Goal: Task Accomplishment & Management: Use online tool/utility

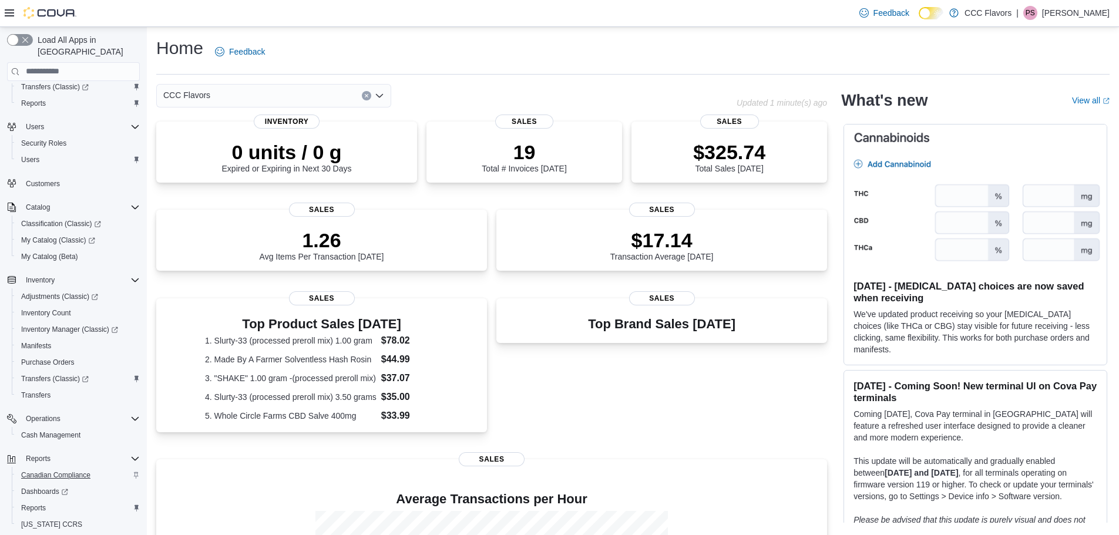
scroll to position [59, 0]
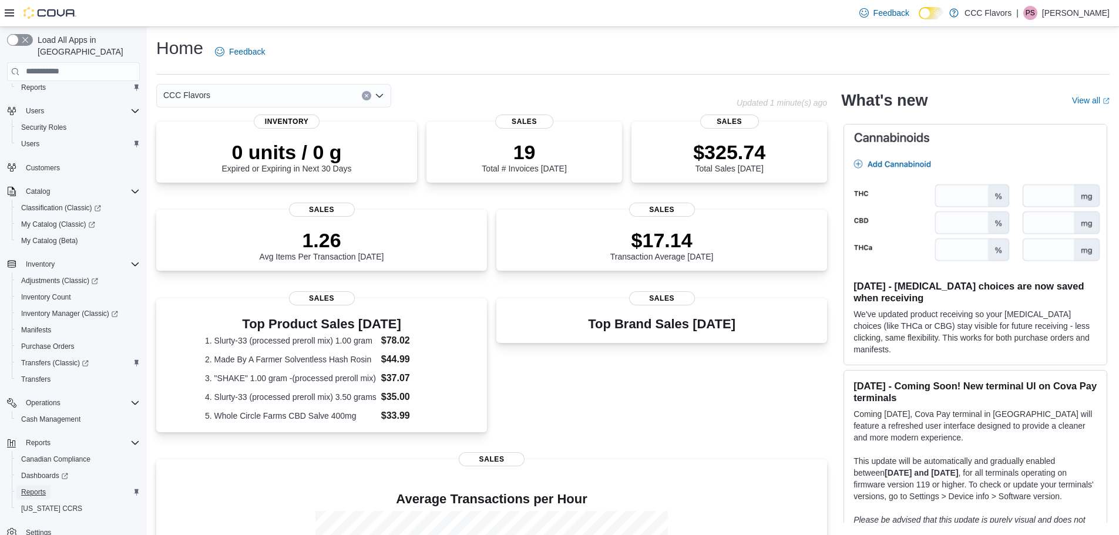
click at [33, 488] on span "Reports" at bounding box center [33, 492] width 25 height 9
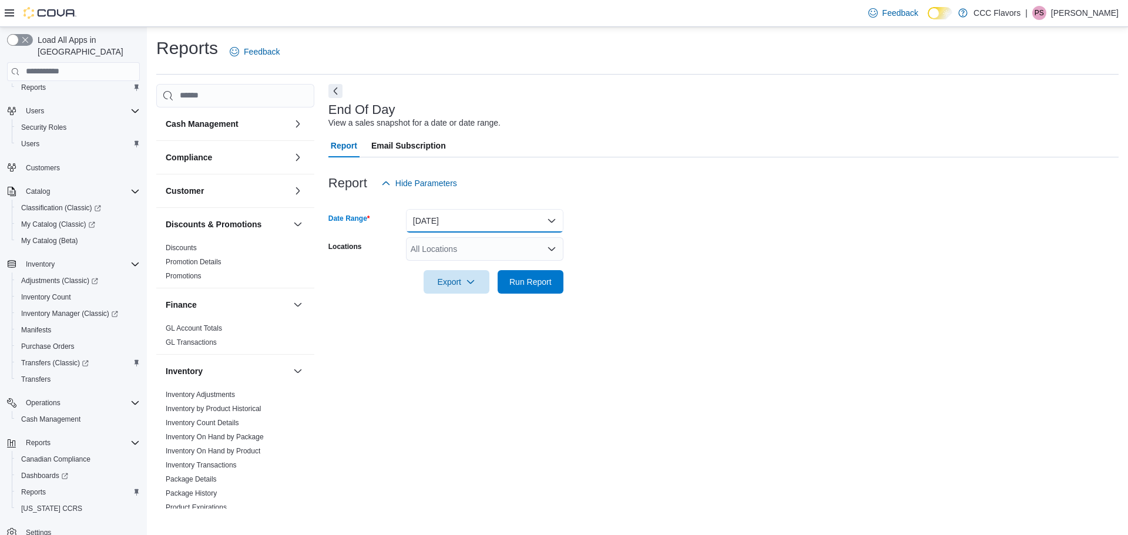
click at [472, 213] on button "[DATE]" at bounding box center [484, 220] width 157 height 23
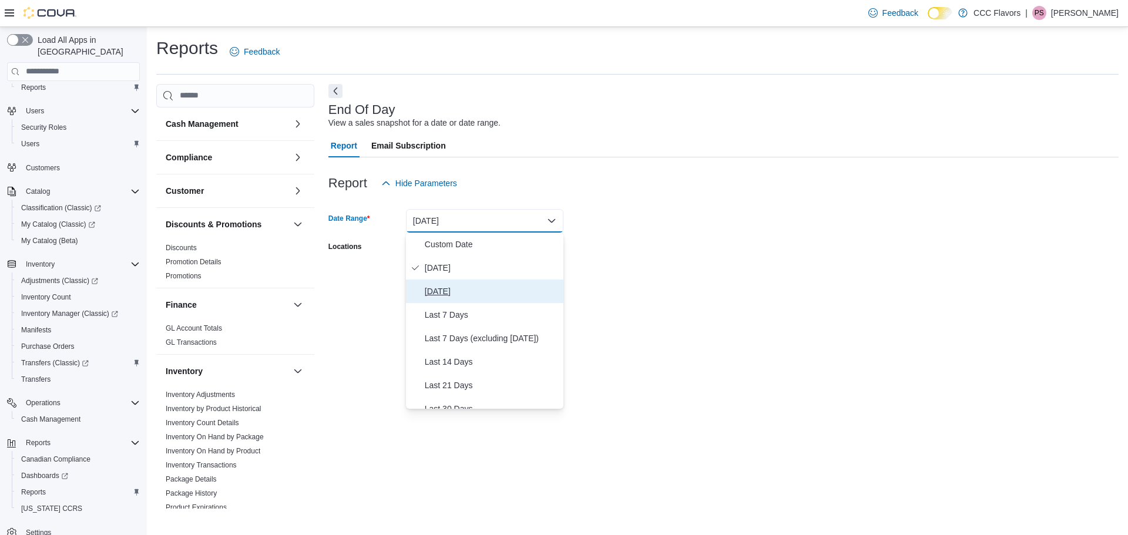
click at [472, 291] on span "[DATE]" at bounding box center [492, 291] width 134 height 14
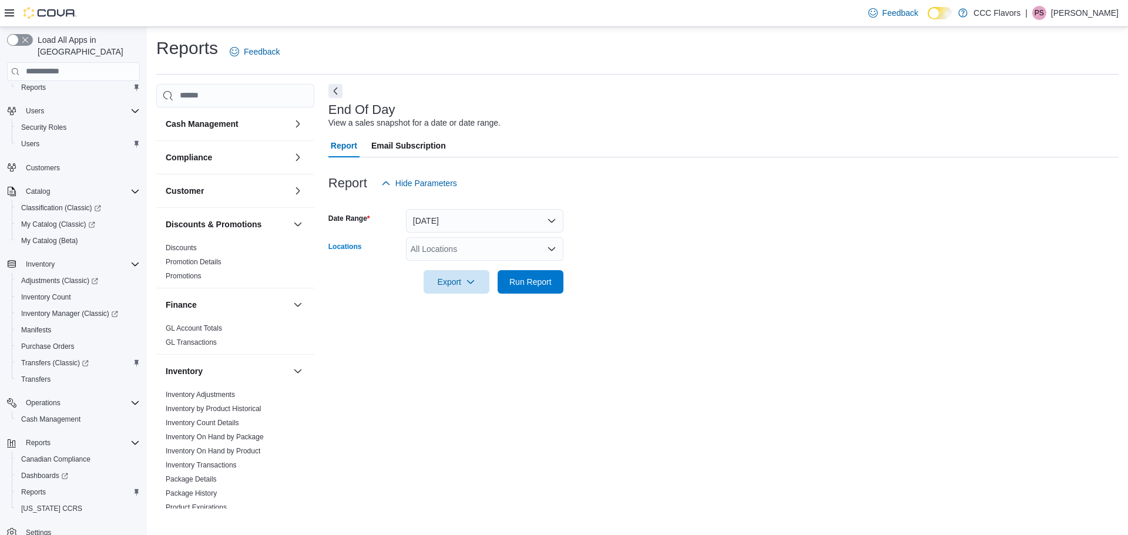
click at [527, 254] on div "All Locations" at bounding box center [484, 248] width 157 height 23
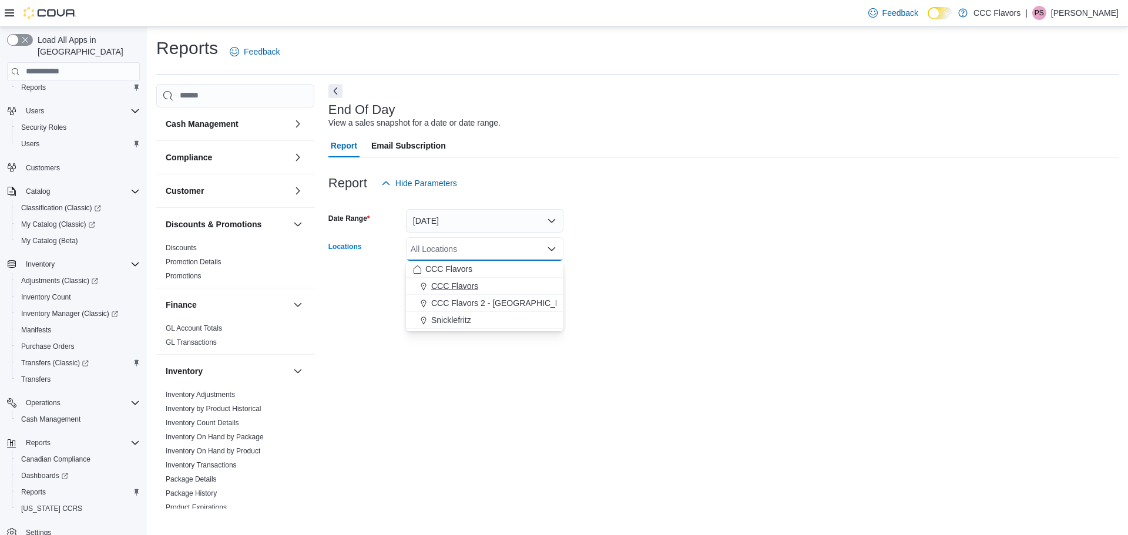
click at [455, 287] on span "CCC Flavors" at bounding box center [454, 286] width 47 height 12
click at [717, 271] on form "Date Range [DATE] Locations CCC Flavors Combo box. Selected. CCC Flavors. Press…" at bounding box center [723, 244] width 790 height 99
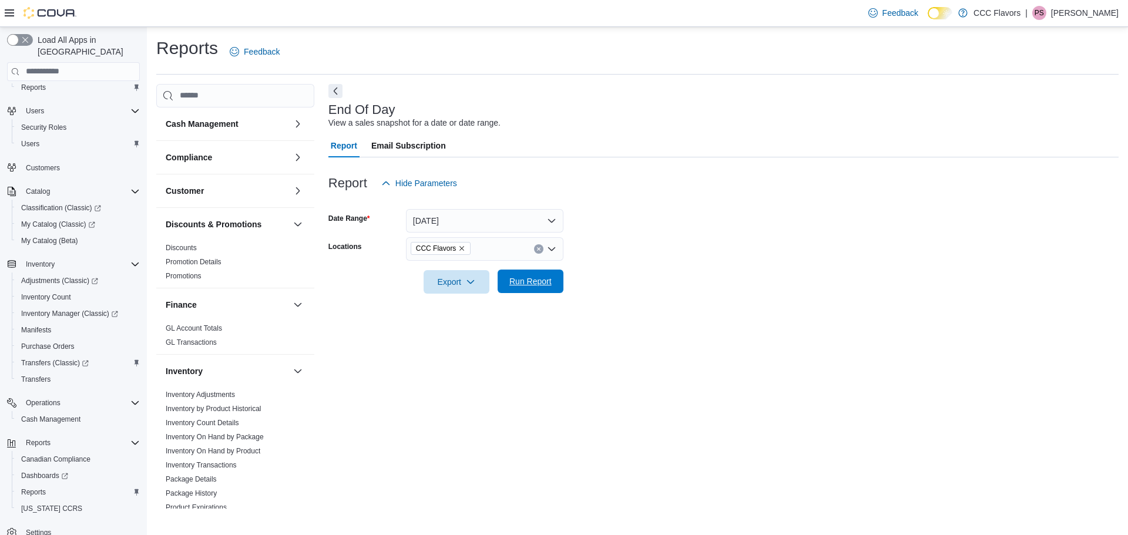
click at [519, 279] on span "Run Report" at bounding box center [530, 282] width 42 height 12
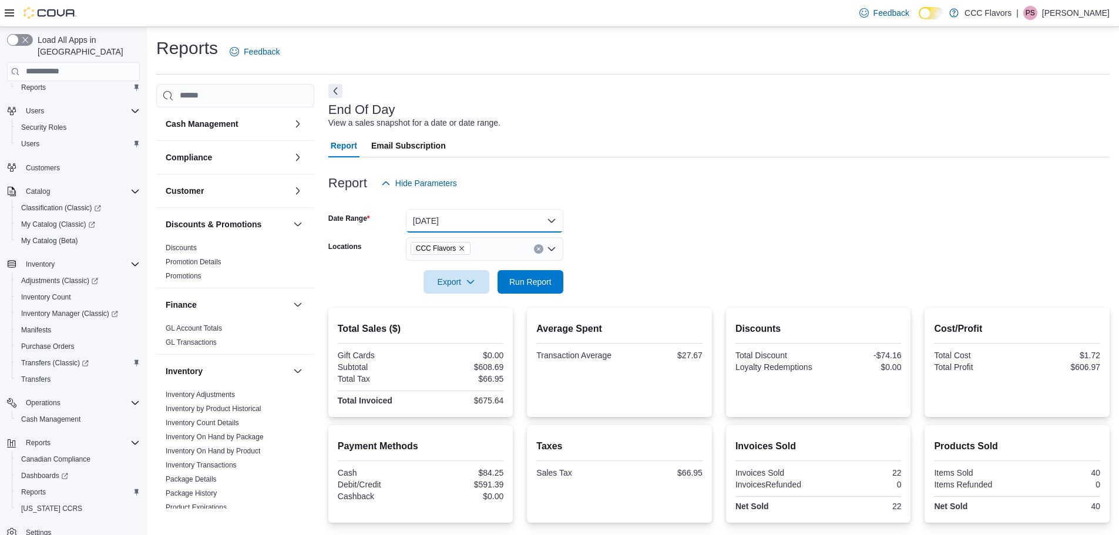
click at [525, 211] on button "[DATE]" at bounding box center [484, 220] width 157 height 23
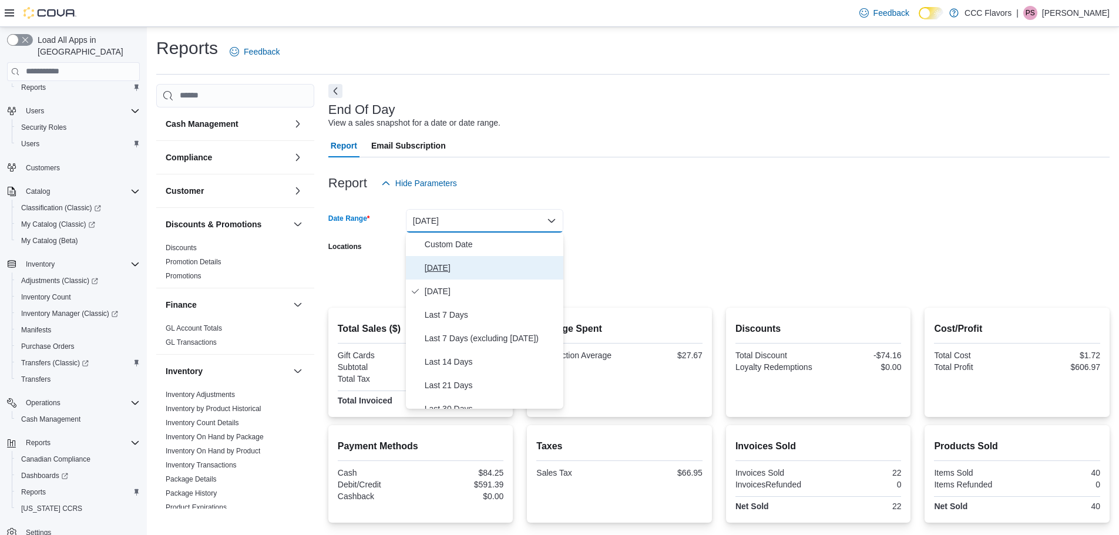
click at [447, 268] on span "[DATE]" at bounding box center [492, 268] width 134 height 14
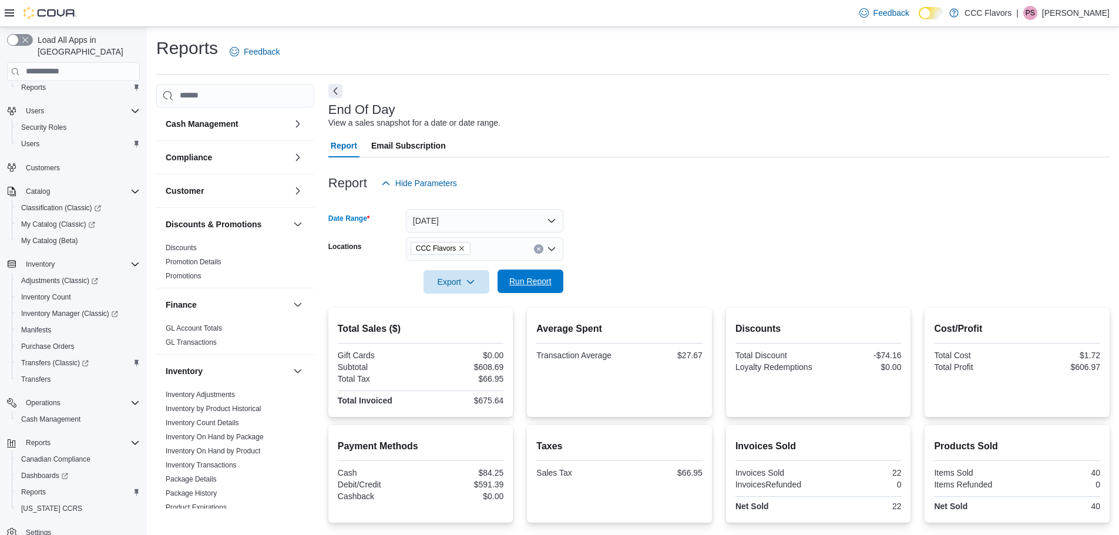
click at [523, 279] on span "Run Report" at bounding box center [530, 282] width 42 height 12
click at [507, 215] on button "[DATE]" at bounding box center [484, 220] width 157 height 23
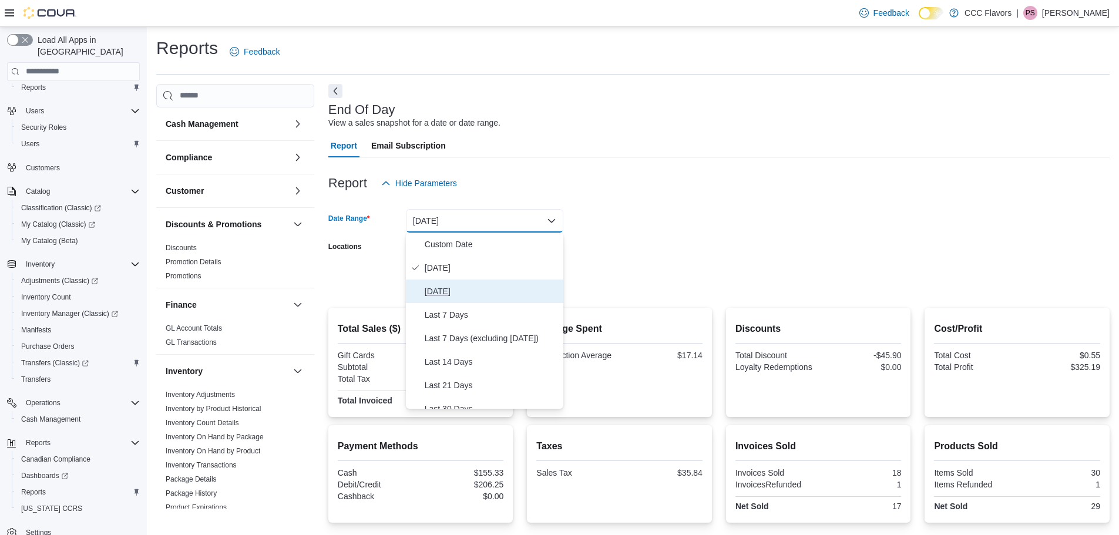
click at [441, 292] on span "[DATE]" at bounding box center [492, 291] width 134 height 14
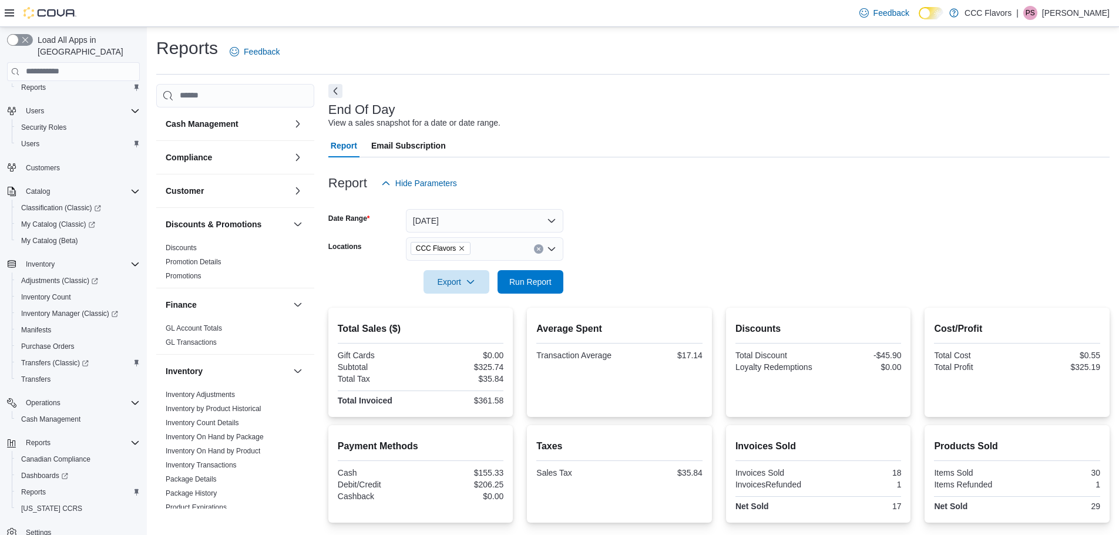
click at [633, 266] on div at bounding box center [718, 265] width 781 height 9
click at [527, 282] on span "Run Report" at bounding box center [530, 282] width 42 height 12
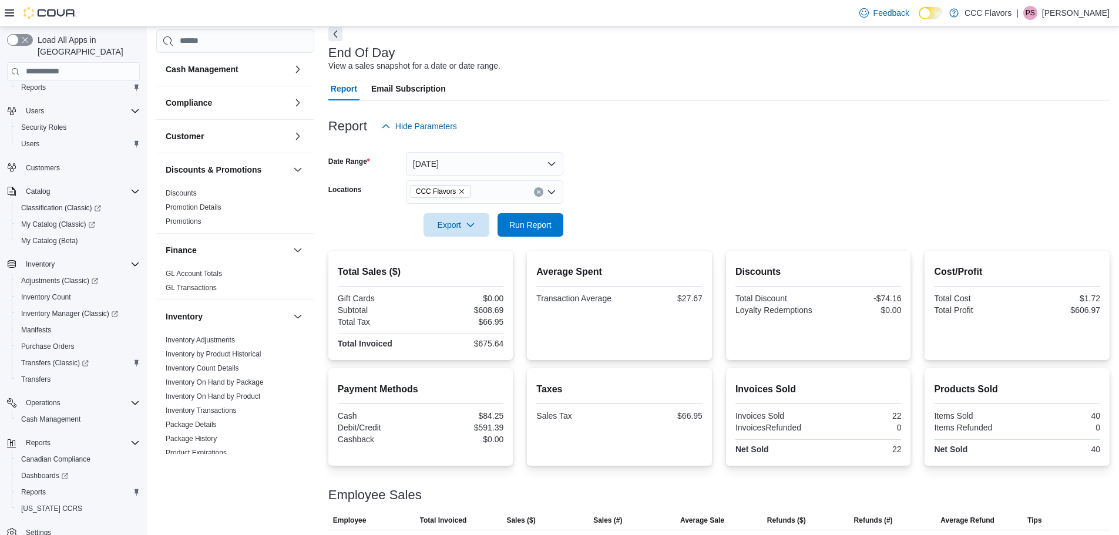
scroll to position [110, 0]
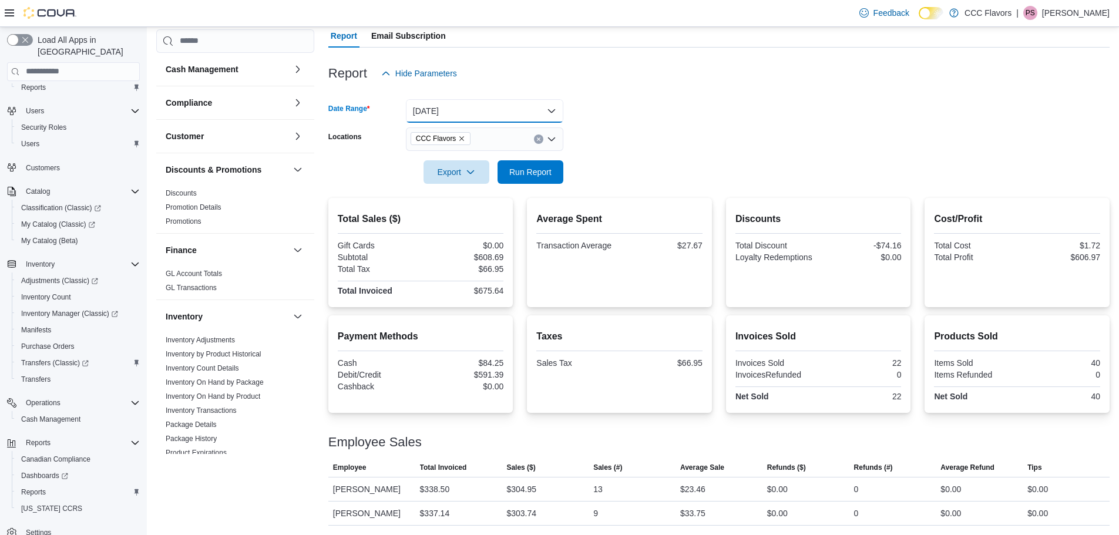
click at [525, 105] on button "[DATE]" at bounding box center [484, 110] width 157 height 23
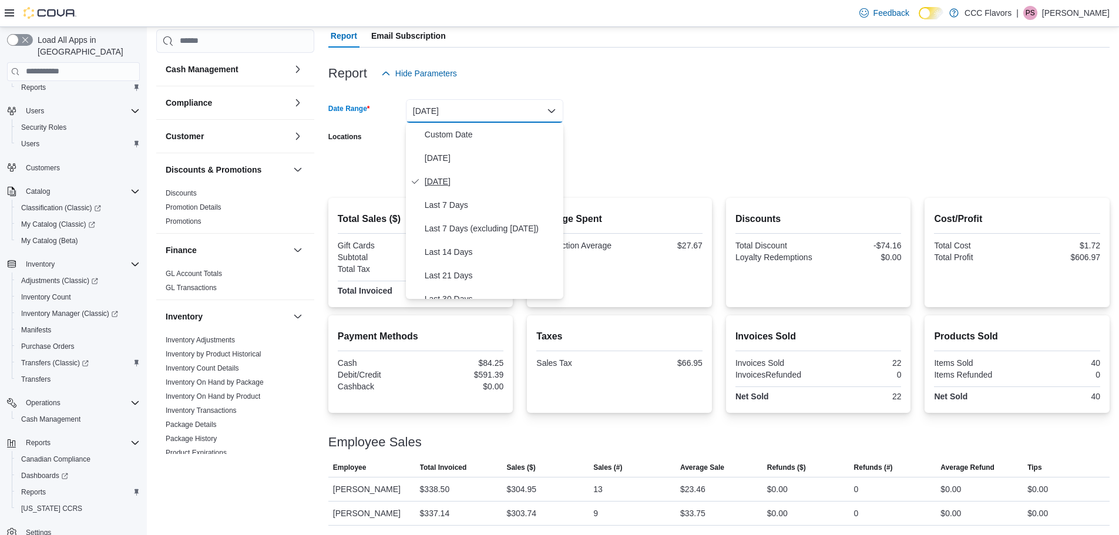
click at [442, 180] on span "[DATE]" at bounding box center [492, 181] width 134 height 14
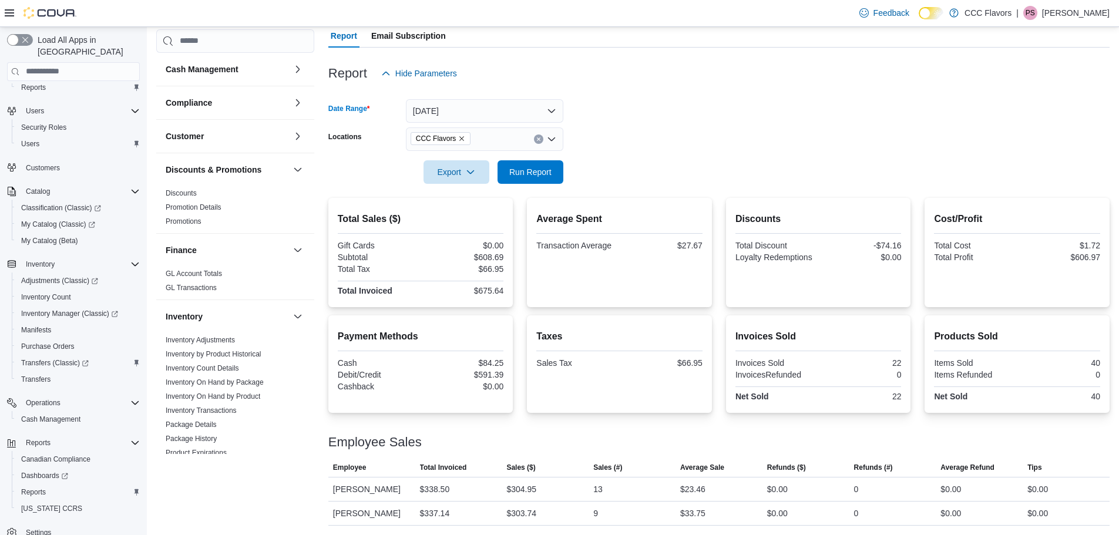
click at [460, 138] on icon "Remove CCC Flavors from selection in this group" at bounding box center [462, 138] width 5 height 5
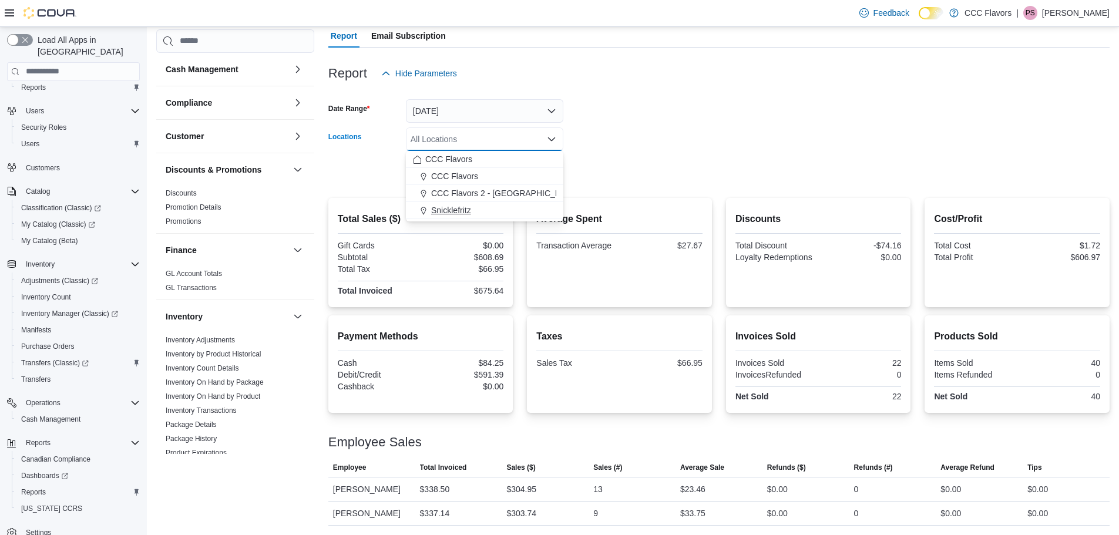
click at [456, 207] on span "Snicklefritz" at bounding box center [451, 210] width 40 height 12
click at [607, 162] on form "Date Range [DATE] Locations Snicklefritz Combo box. Selected. [GEOGRAPHIC_DATA]…" at bounding box center [718, 134] width 781 height 99
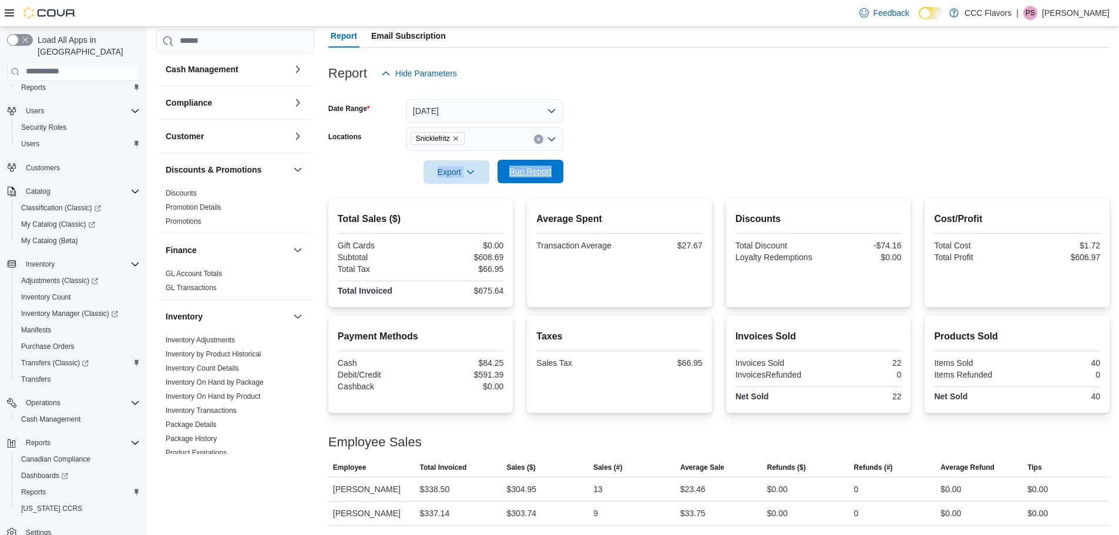
click at [531, 176] on span "Run Report" at bounding box center [530, 172] width 42 height 12
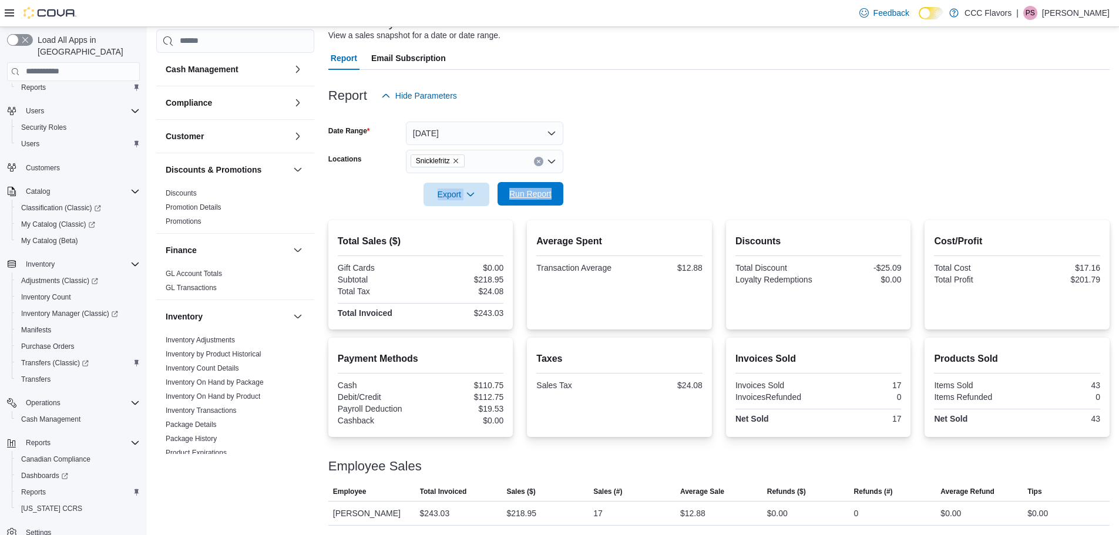
scroll to position [88, 0]
click at [455, 159] on icon "Remove Snicklefritz from selection in this group" at bounding box center [455, 160] width 7 height 7
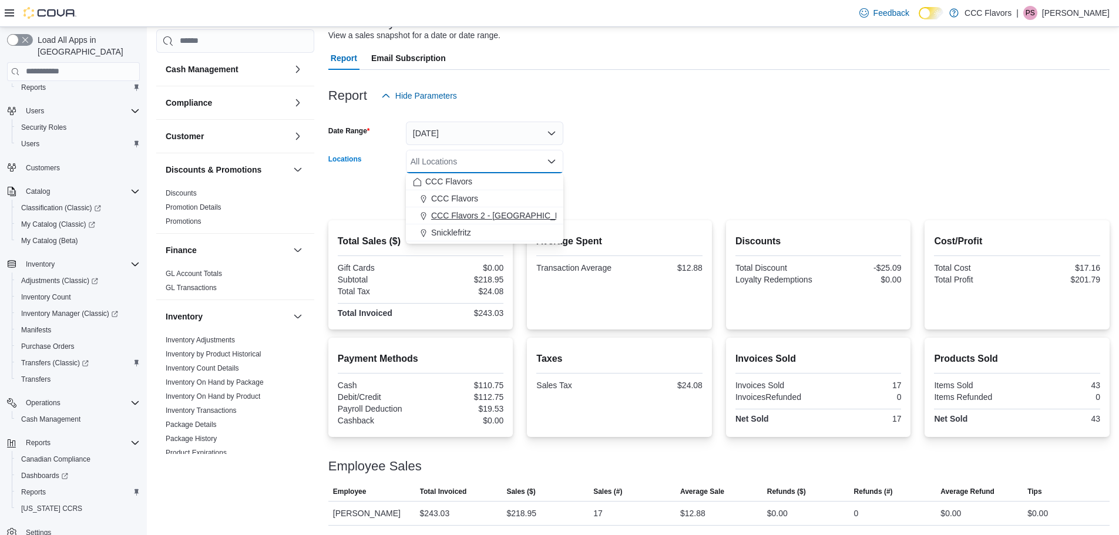
click at [451, 220] on span "CCC Flavors 2 - [GEOGRAPHIC_DATA]" at bounding box center [504, 216] width 147 height 12
drag, startPoint x: 669, startPoint y: 173, endPoint x: 653, endPoint y: 179, distance: 16.7
click at [663, 175] on div at bounding box center [718, 177] width 781 height 9
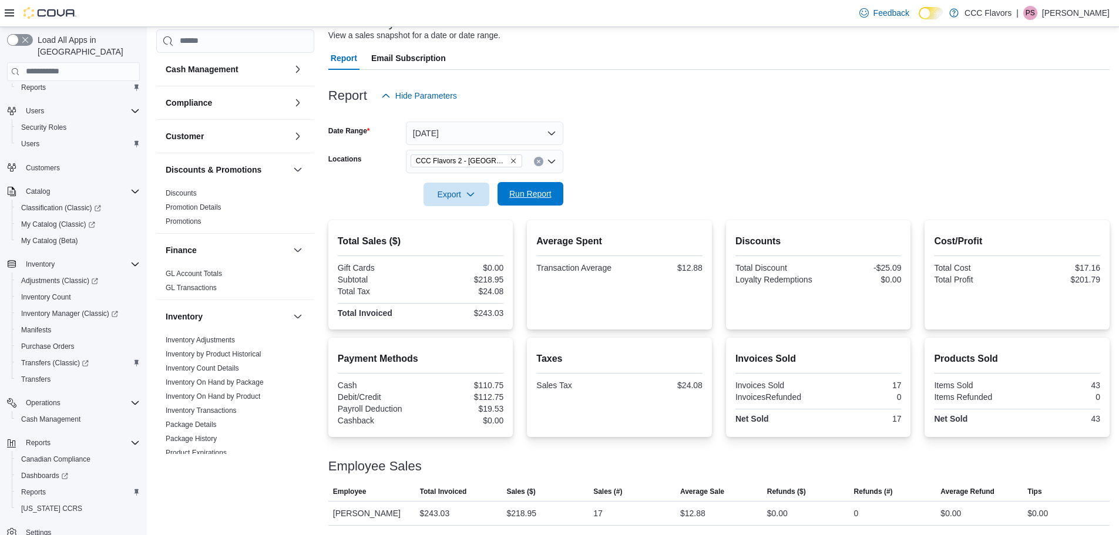
click at [530, 189] on span "Run Report" at bounding box center [530, 194] width 42 height 12
click at [510, 163] on icon "Remove CCC Flavors 2 - Cleveland from selection in this group" at bounding box center [513, 162] width 7 height 7
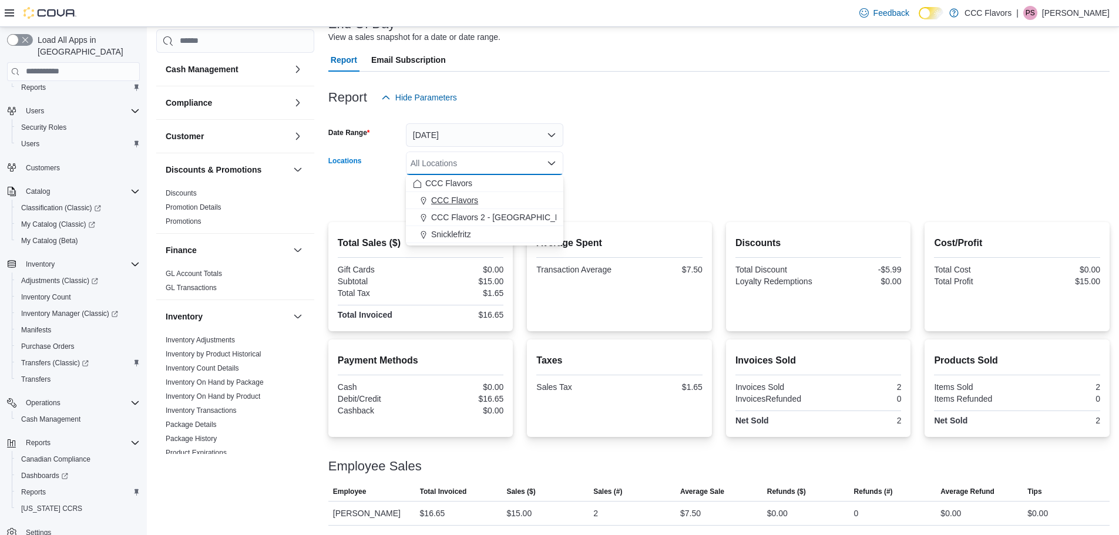
click at [464, 199] on span "CCC Flavors" at bounding box center [454, 200] width 47 height 12
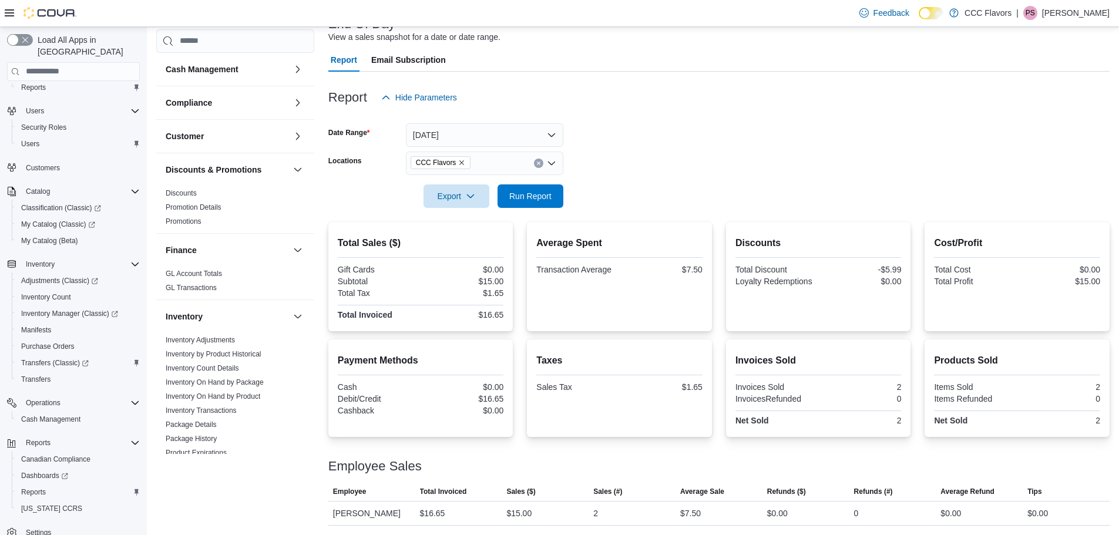
click at [594, 186] on form "Date Range [DATE] Locations CCC Flavors Export Run Report" at bounding box center [718, 158] width 781 height 99
click at [532, 193] on span "Run Report" at bounding box center [530, 196] width 42 height 12
click at [524, 132] on button "[DATE]" at bounding box center [484, 134] width 157 height 23
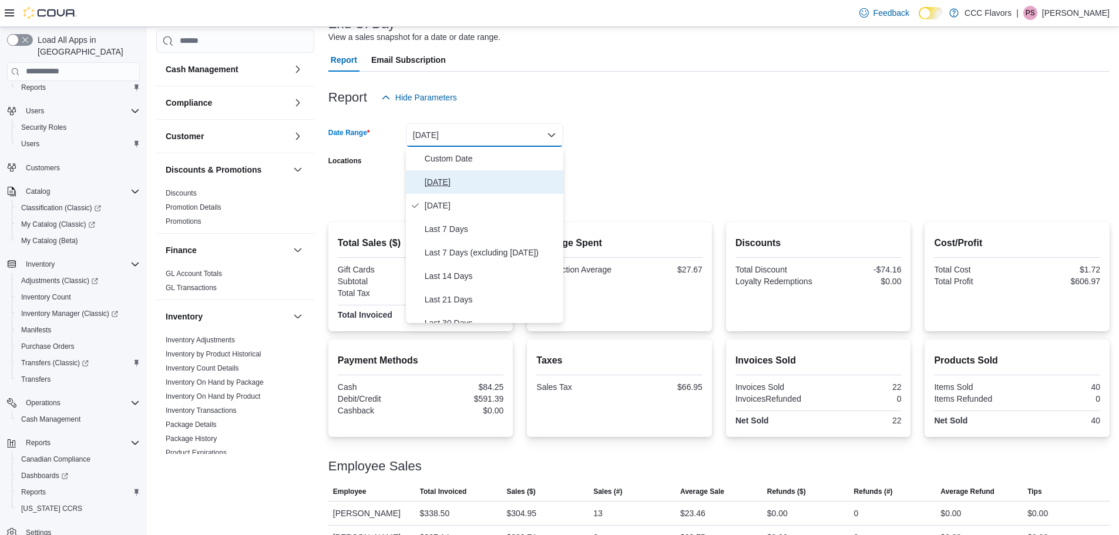
click at [444, 183] on span "[DATE]" at bounding box center [492, 182] width 134 height 14
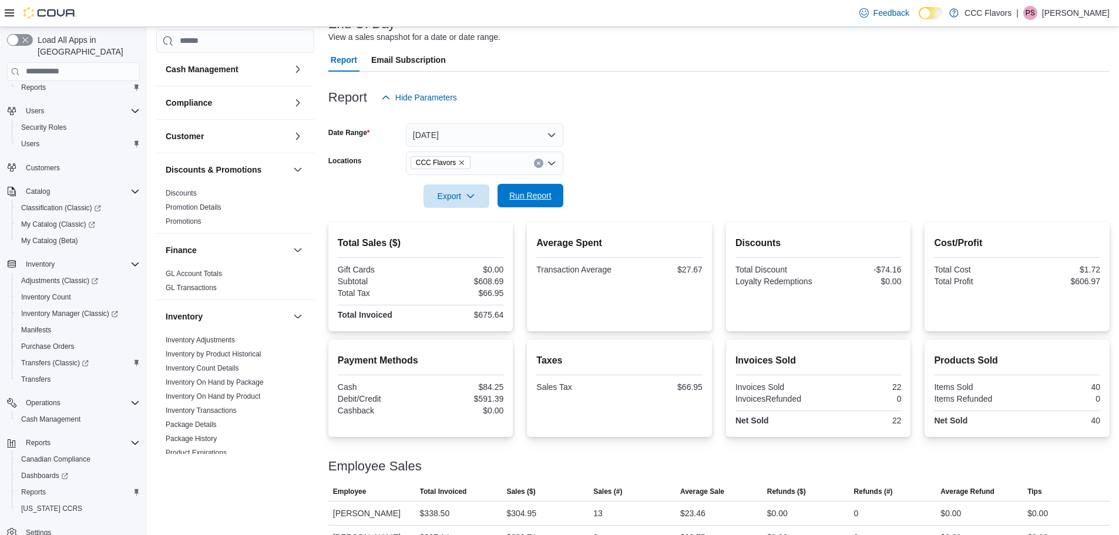
click at [522, 192] on span "Run Report" at bounding box center [530, 196] width 42 height 12
click at [459, 142] on button "[DATE]" at bounding box center [484, 134] width 157 height 23
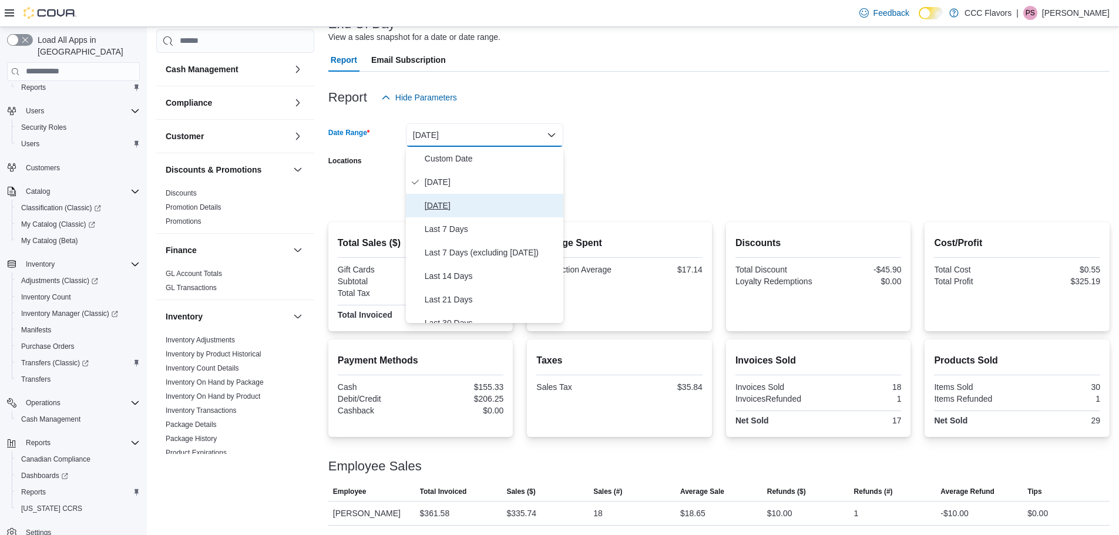
click at [433, 209] on span "[DATE]" at bounding box center [492, 206] width 134 height 14
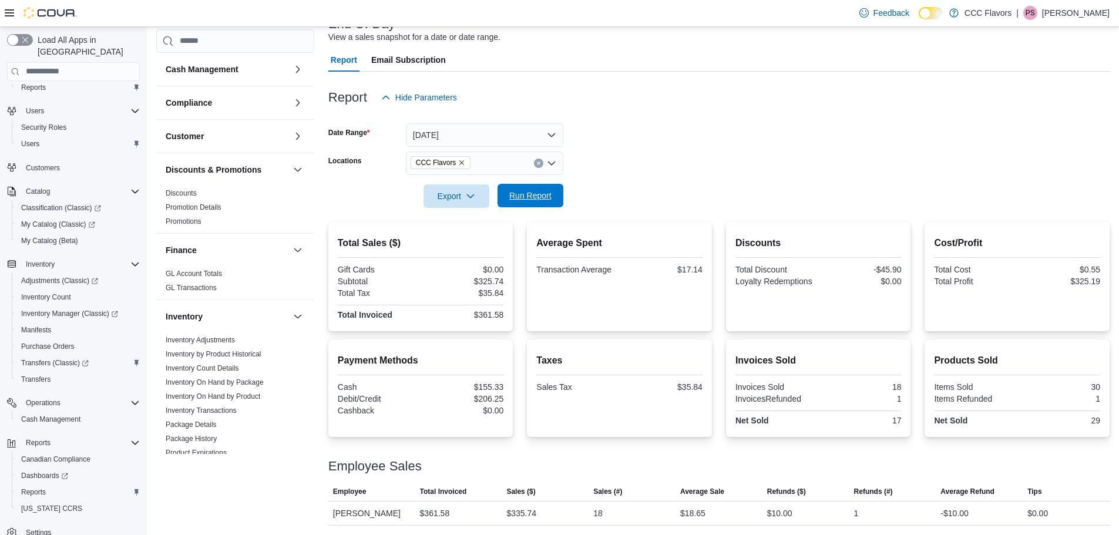
click at [543, 197] on span "Run Report" at bounding box center [530, 196] width 42 height 12
click at [506, 130] on button "[DATE]" at bounding box center [484, 134] width 157 height 23
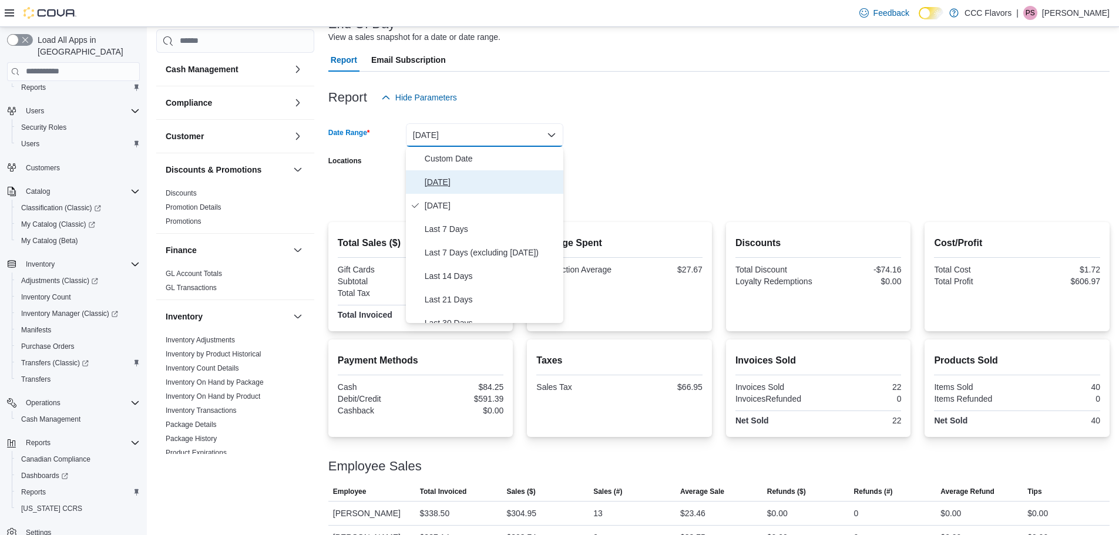
click at [441, 176] on span "[DATE]" at bounding box center [492, 182] width 134 height 14
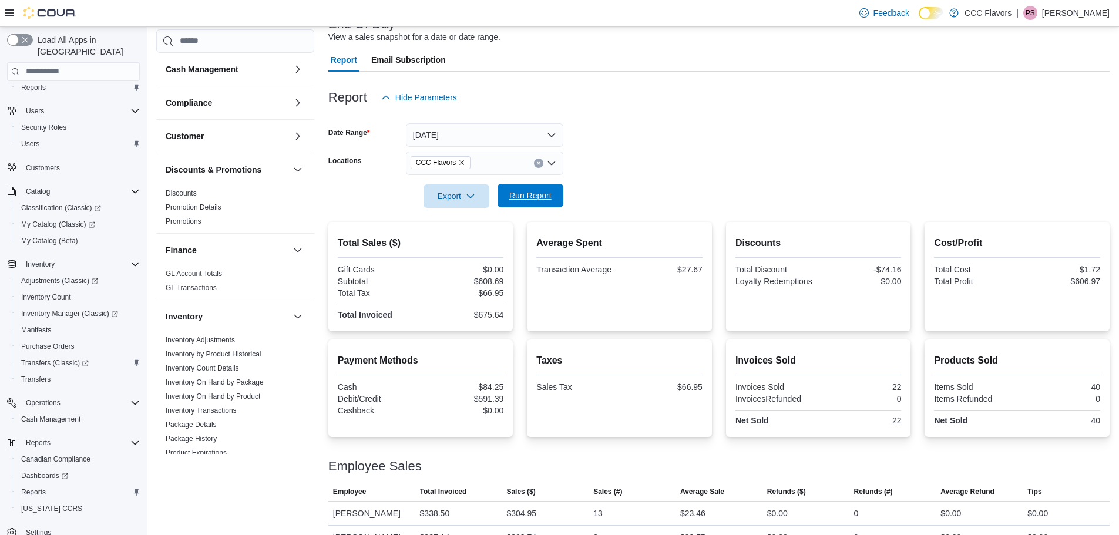
click at [539, 192] on span "Run Report" at bounding box center [530, 196] width 42 height 12
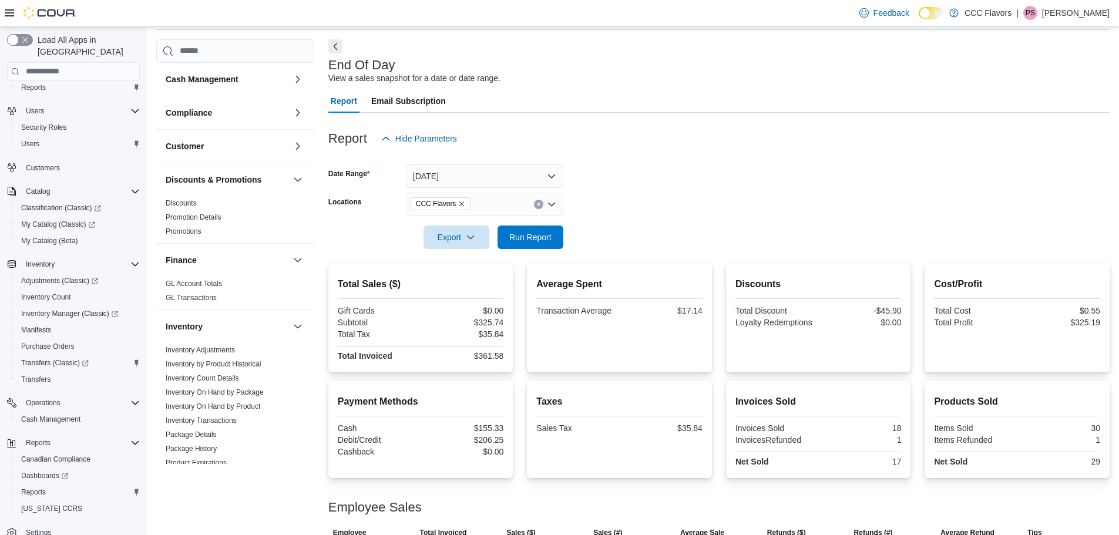
scroll to position [86, 0]
